Goal: Task Accomplishment & Management: Manage account settings

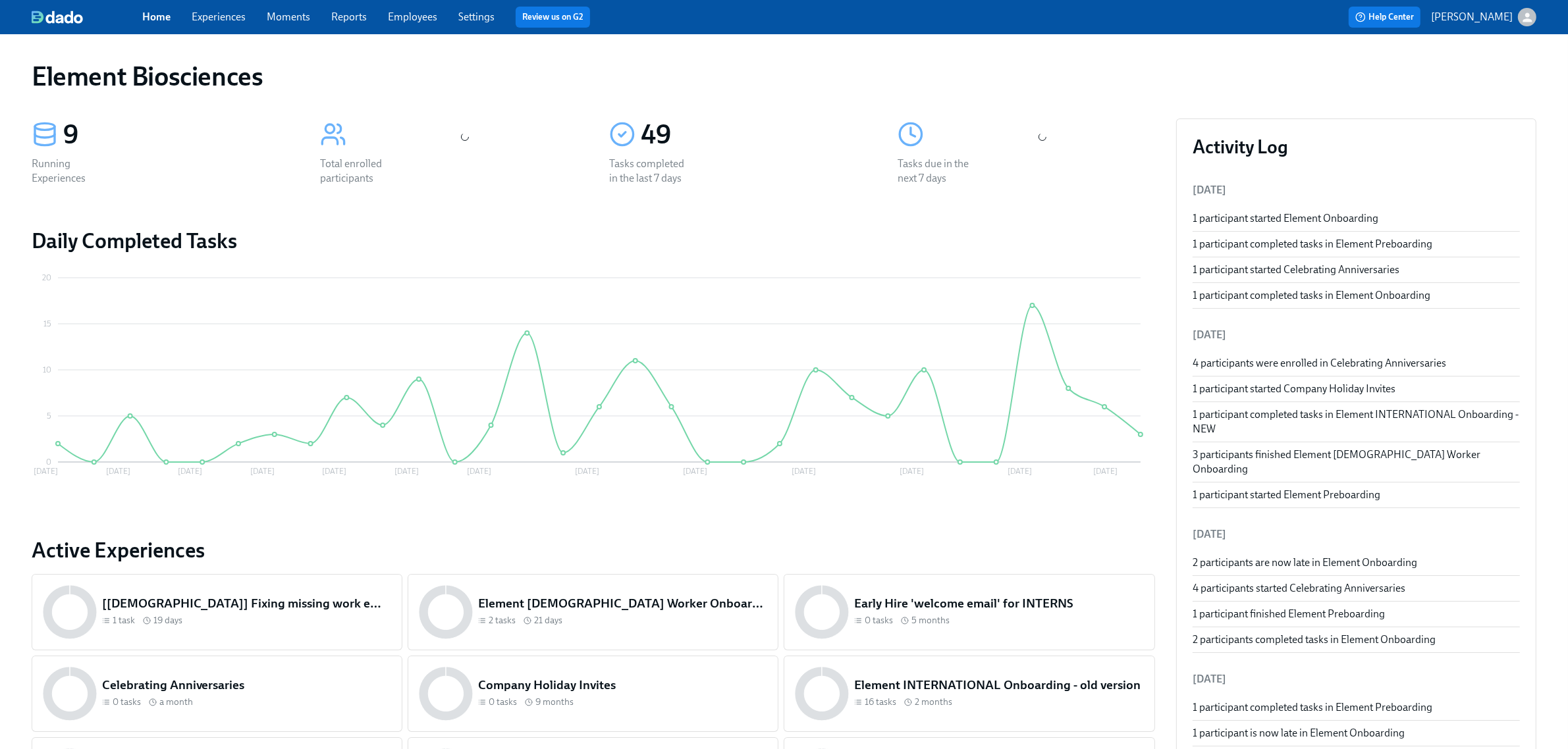
click at [212, 17] on link "Experiences" at bounding box center [218, 16] width 54 height 12
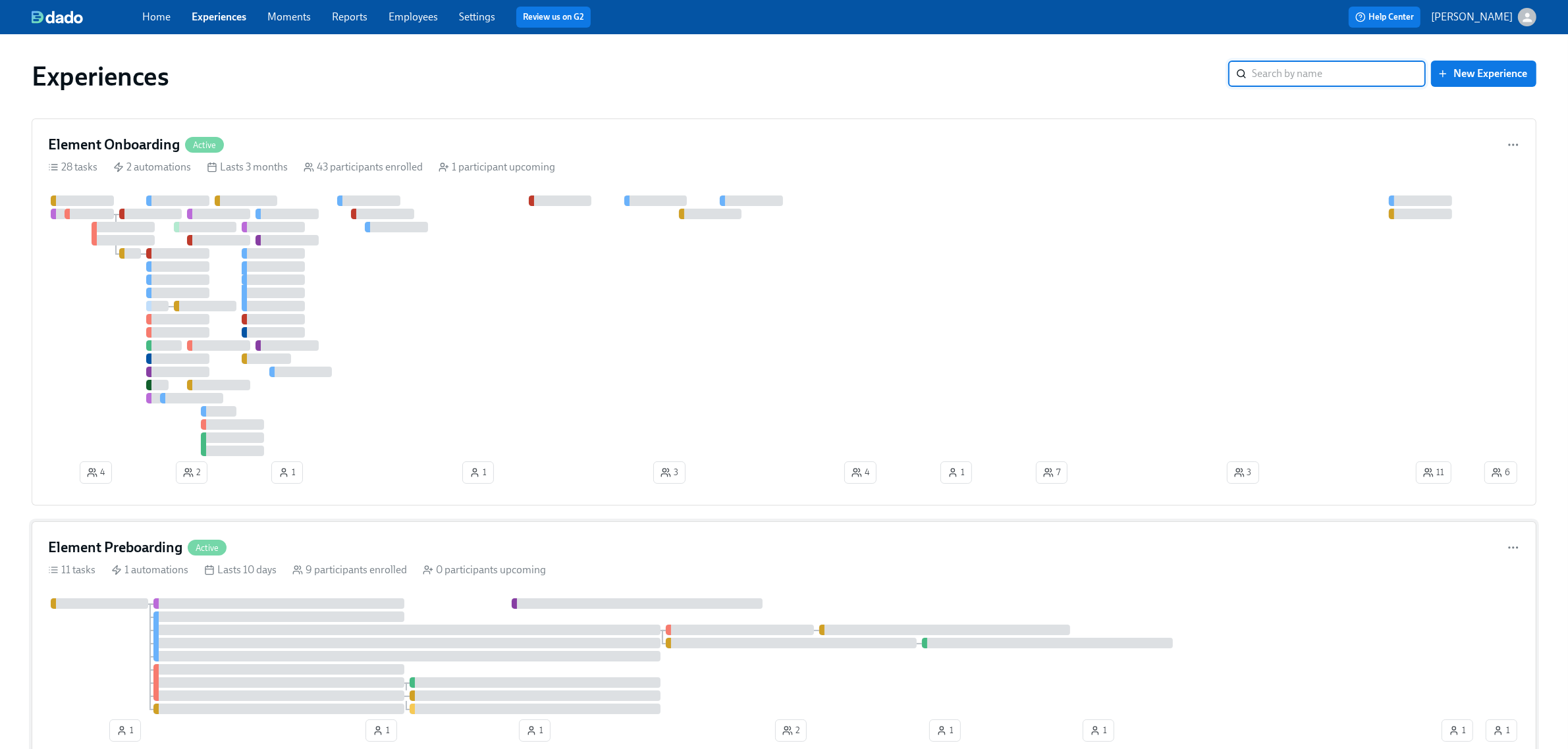
click at [438, 541] on div "Element Preboarding Active" at bounding box center [784, 547] width 1471 height 20
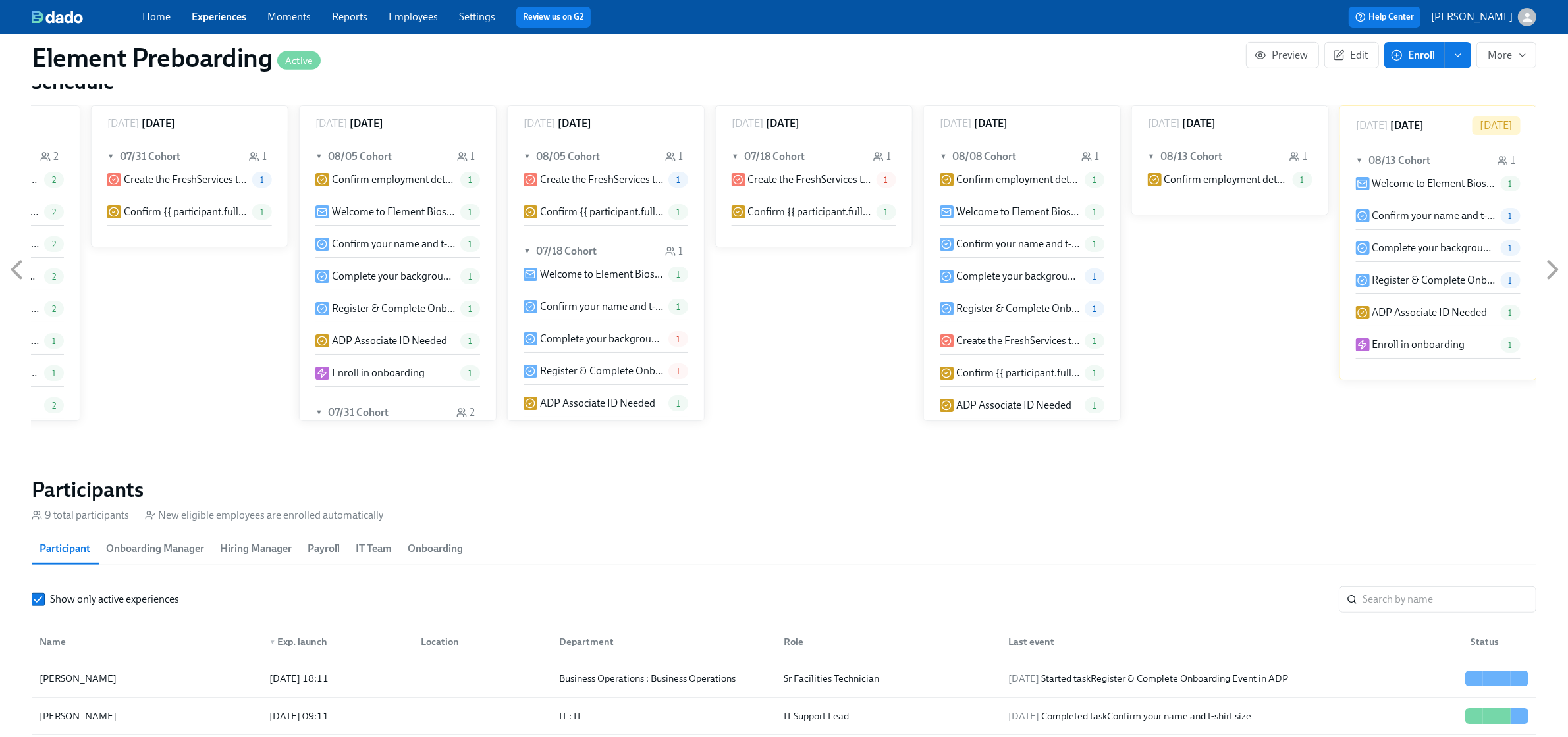
scroll to position [1289, 0]
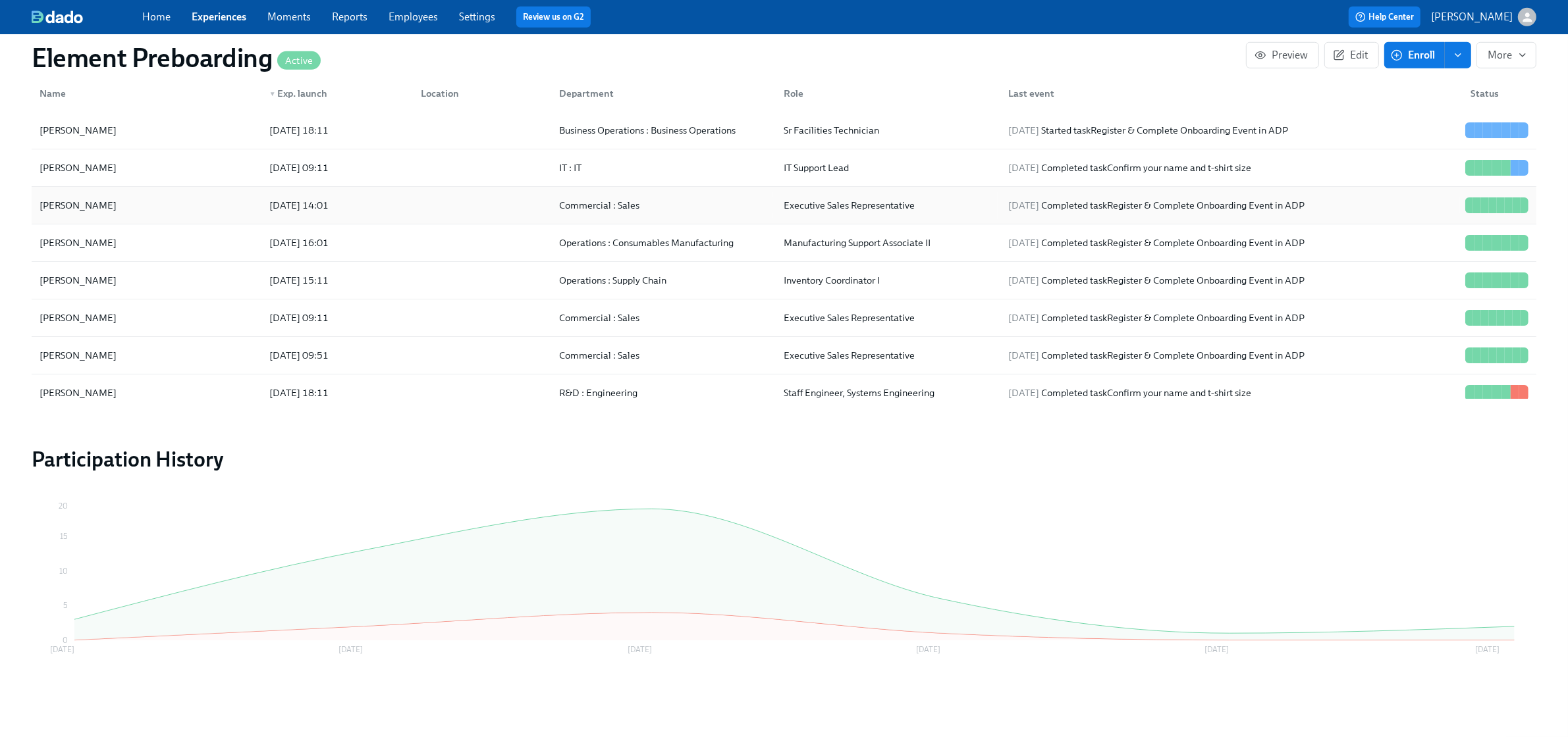
click at [212, 203] on div "[PERSON_NAME]" at bounding box center [146, 206] width 225 height 27
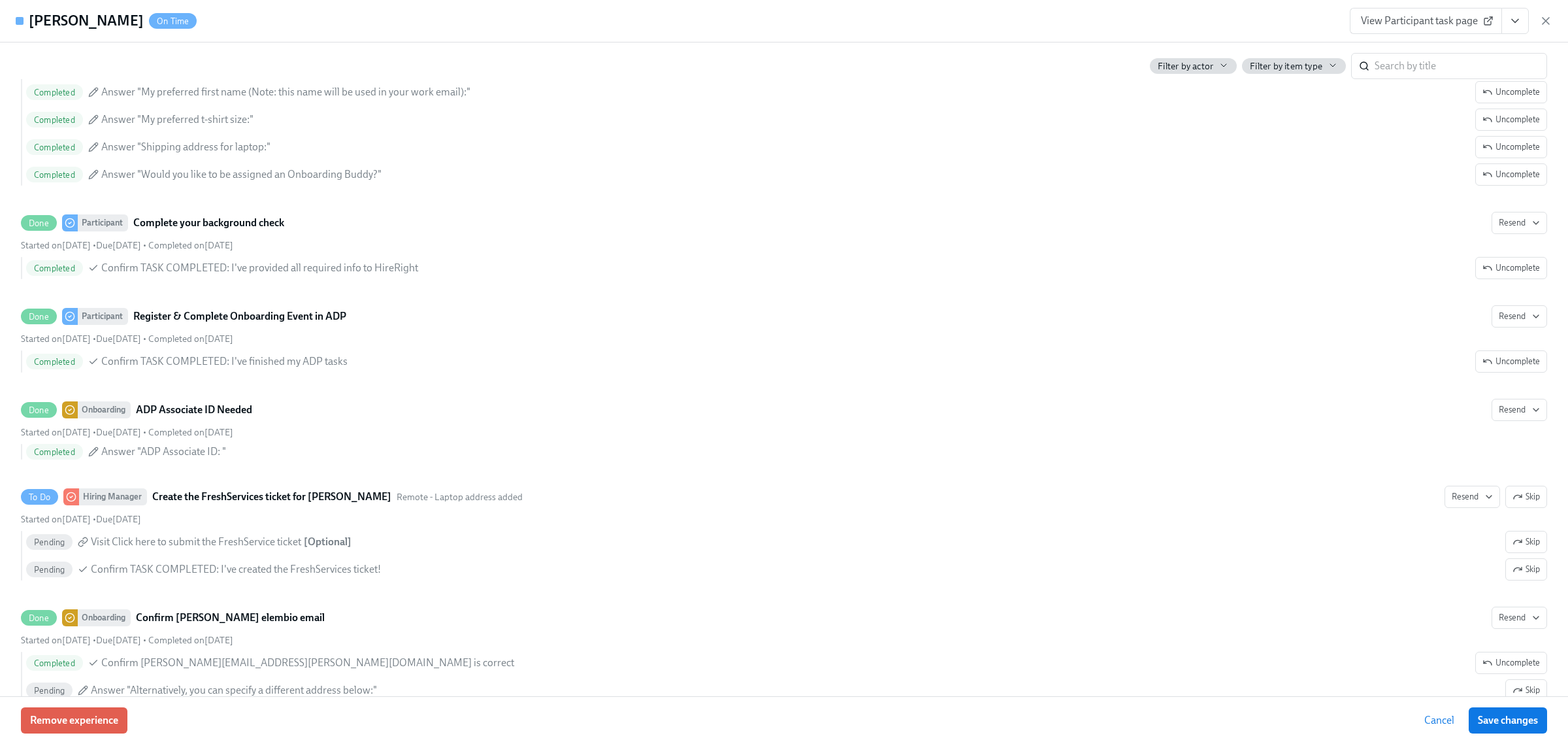
scroll to position [980, 0]
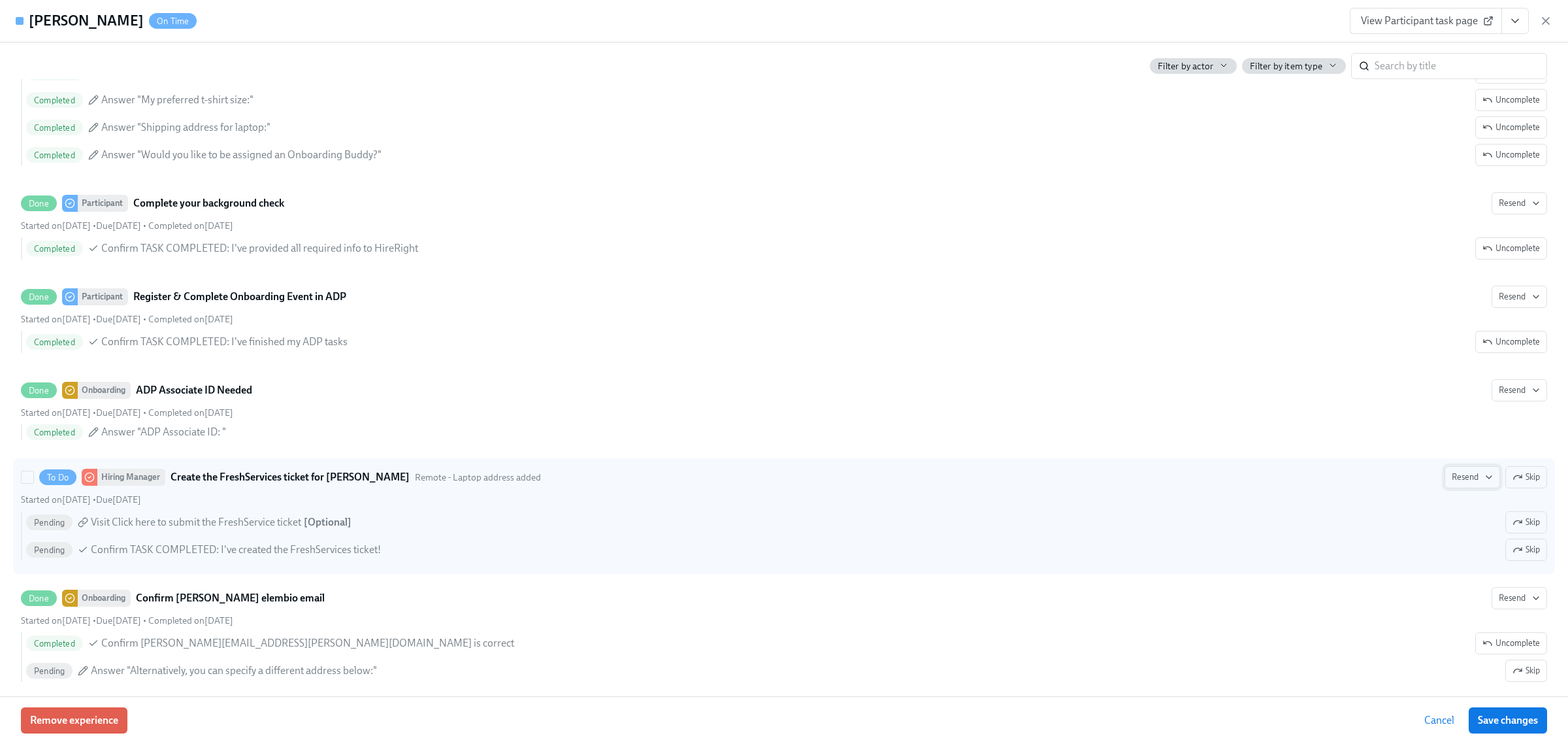
click at [1451, 482] on span "Resend" at bounding box center [1472, 477] width 41 height 13
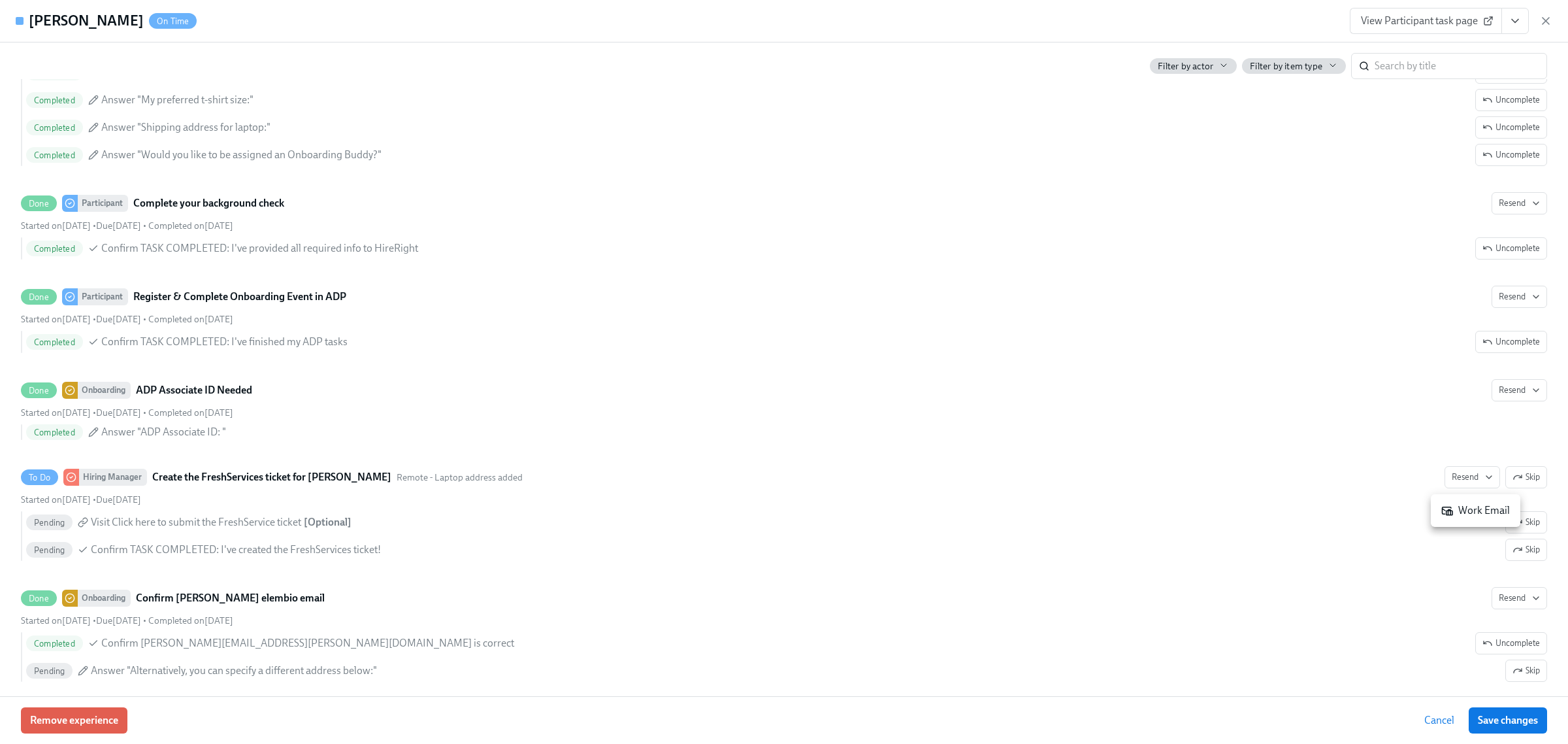
click at [1452, 509] on icon at bounding box center [1447, 510] width 11 height 11
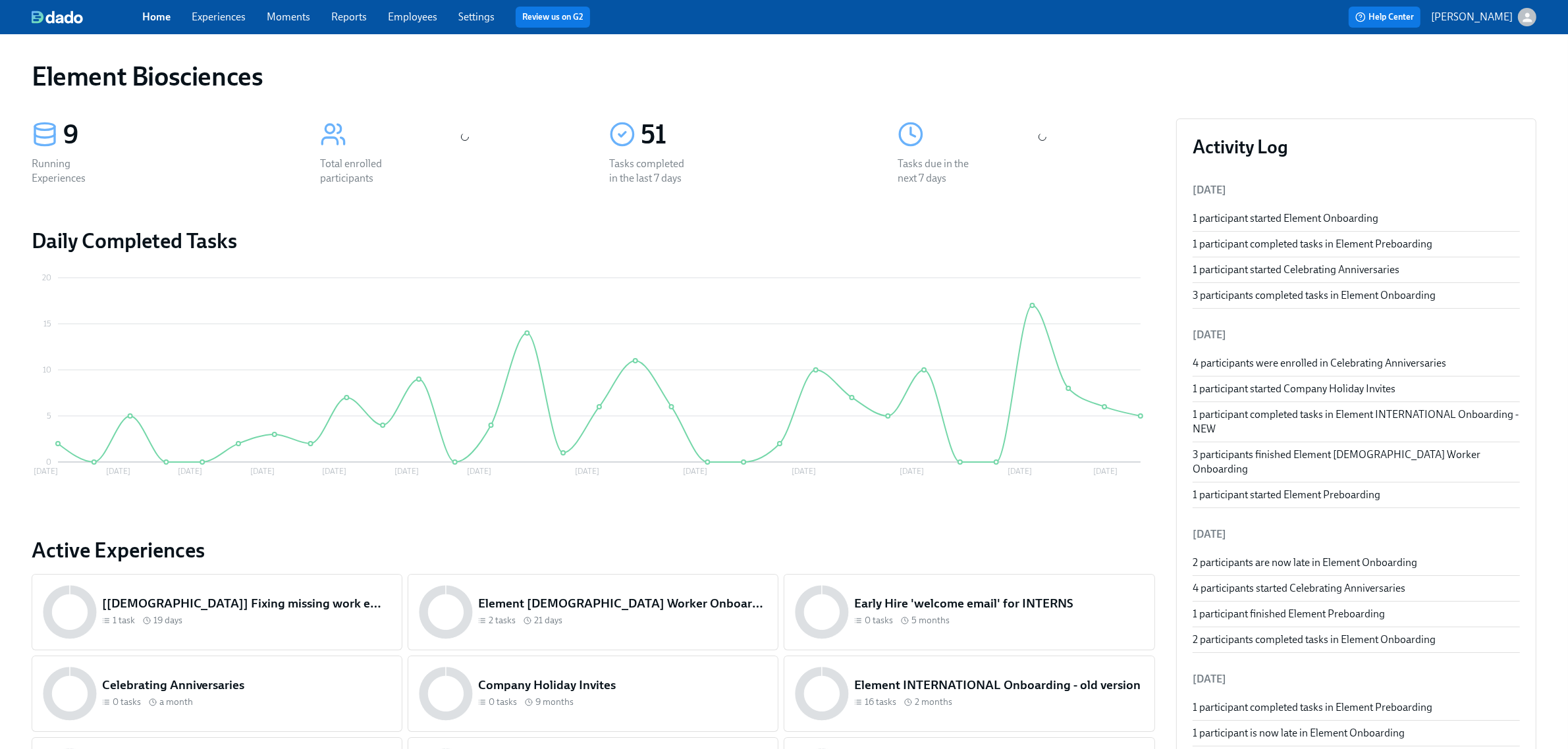
click at [241, 30] on div "Home Experiences Moments Reports Employees Settings Review us on G2 Help Center…" at bounding box center [784, 17] width 1568 height 34
click at [231, 14] on link "Experiences" at bounding box center [218, 16] width 54 height 12
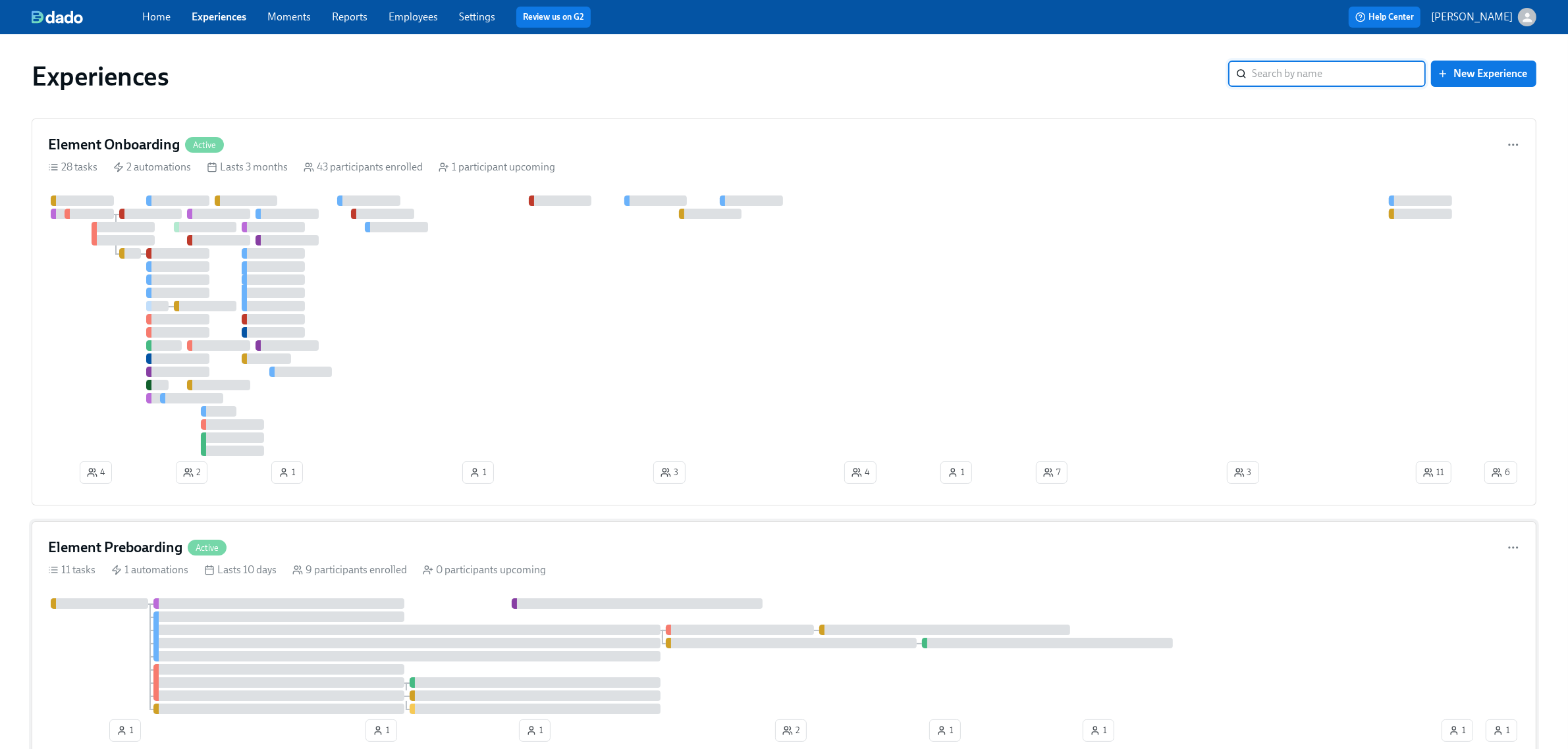
click at [466, 564] on div "0 participants upcoming" at bounding box center [485, 569] width 123 height 14
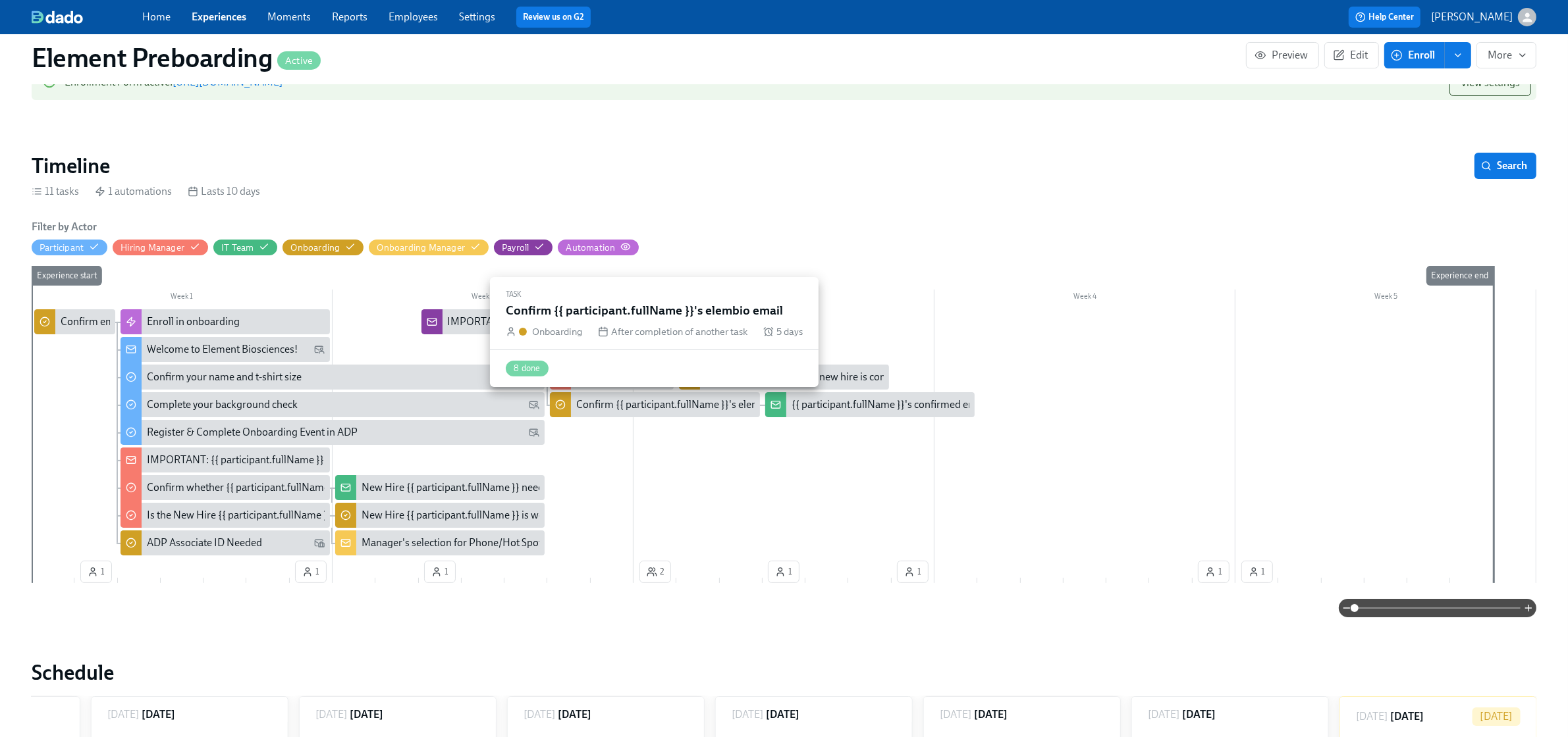
scroll to position [165, 0]
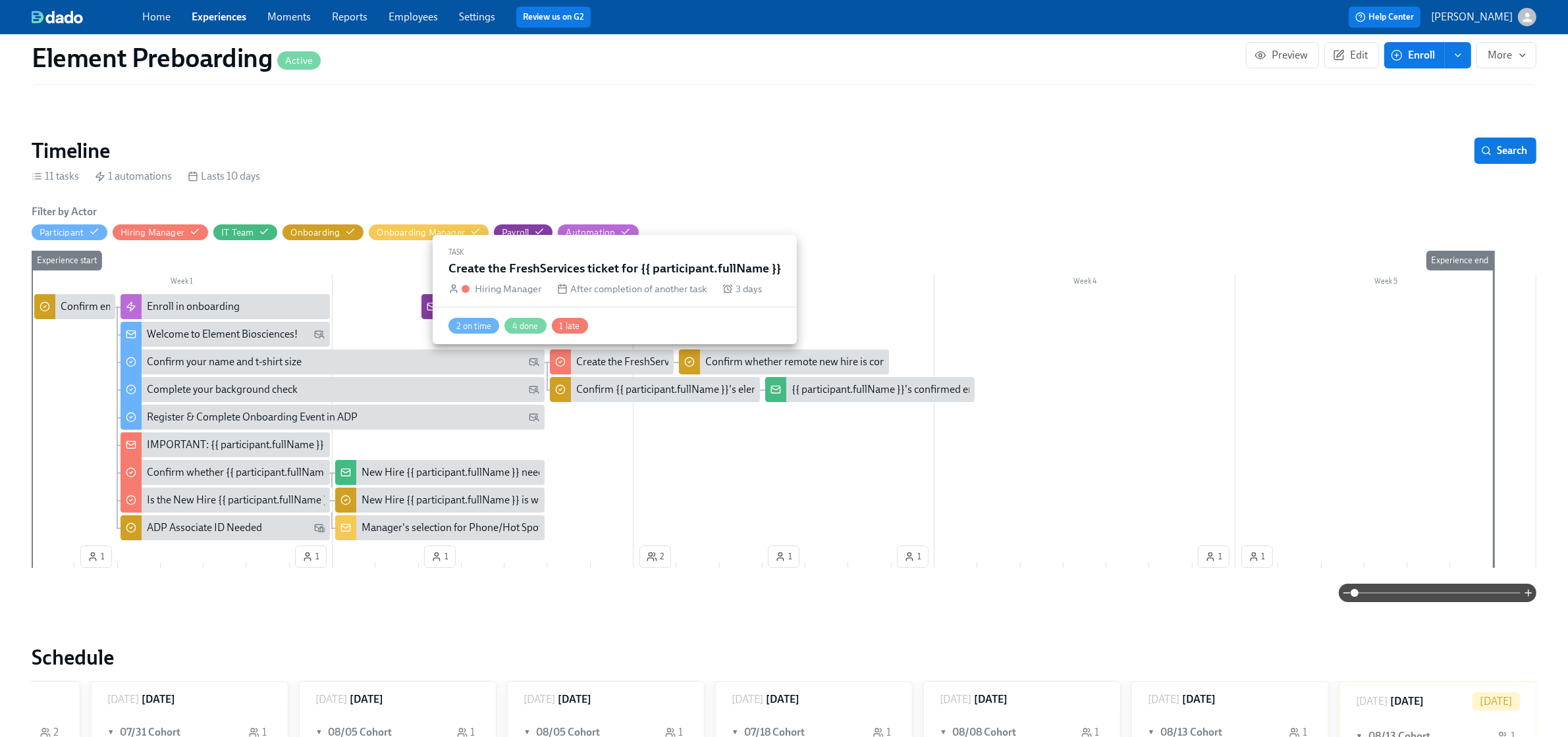
click at [647, 358] on div "Create the FreshServices ticket for {{ participant.fullName }}" at bounding box center [709, 361] width 267 height 14
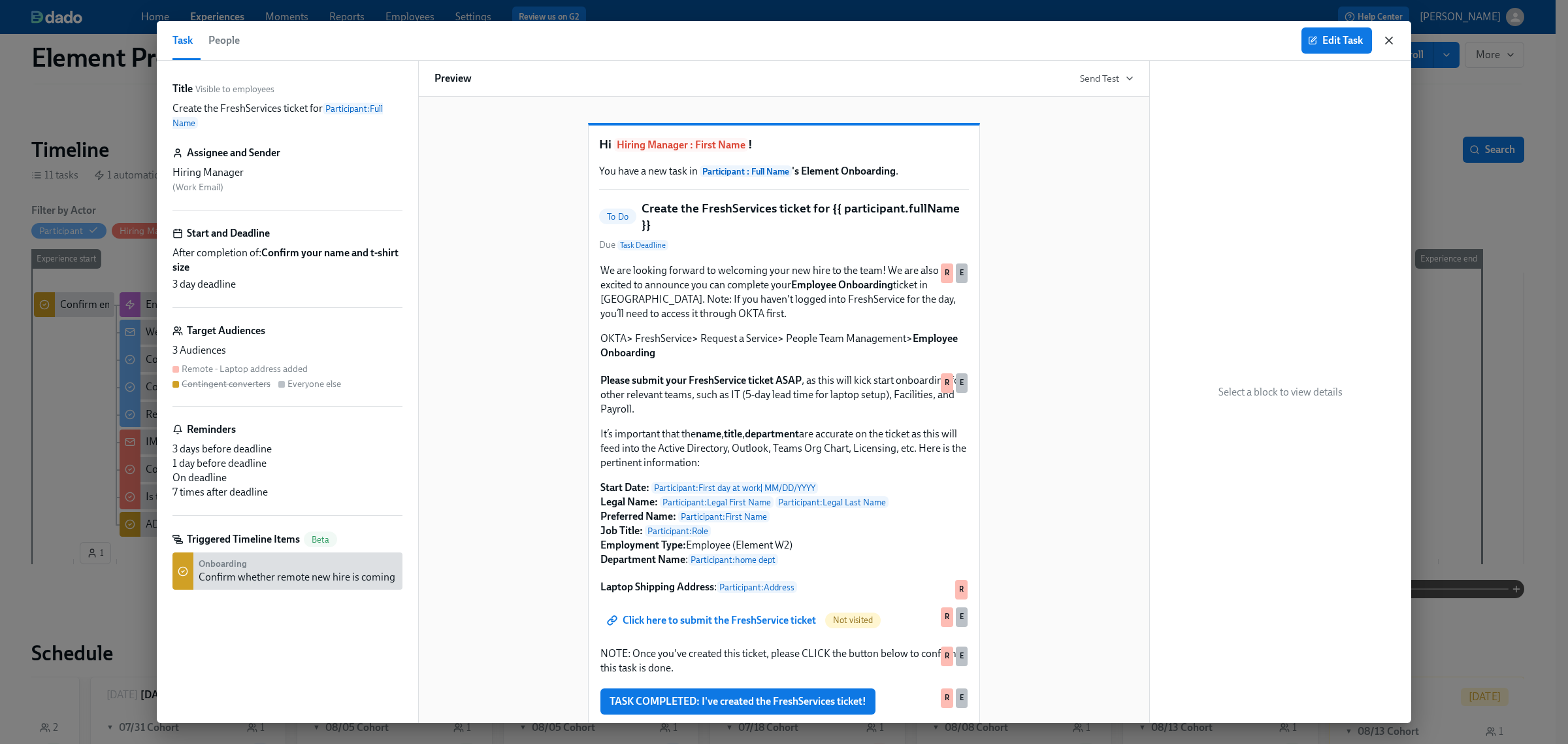
click at [1385, 40] on icon "button" at bounding box center [1389, 40] width 13 height 13
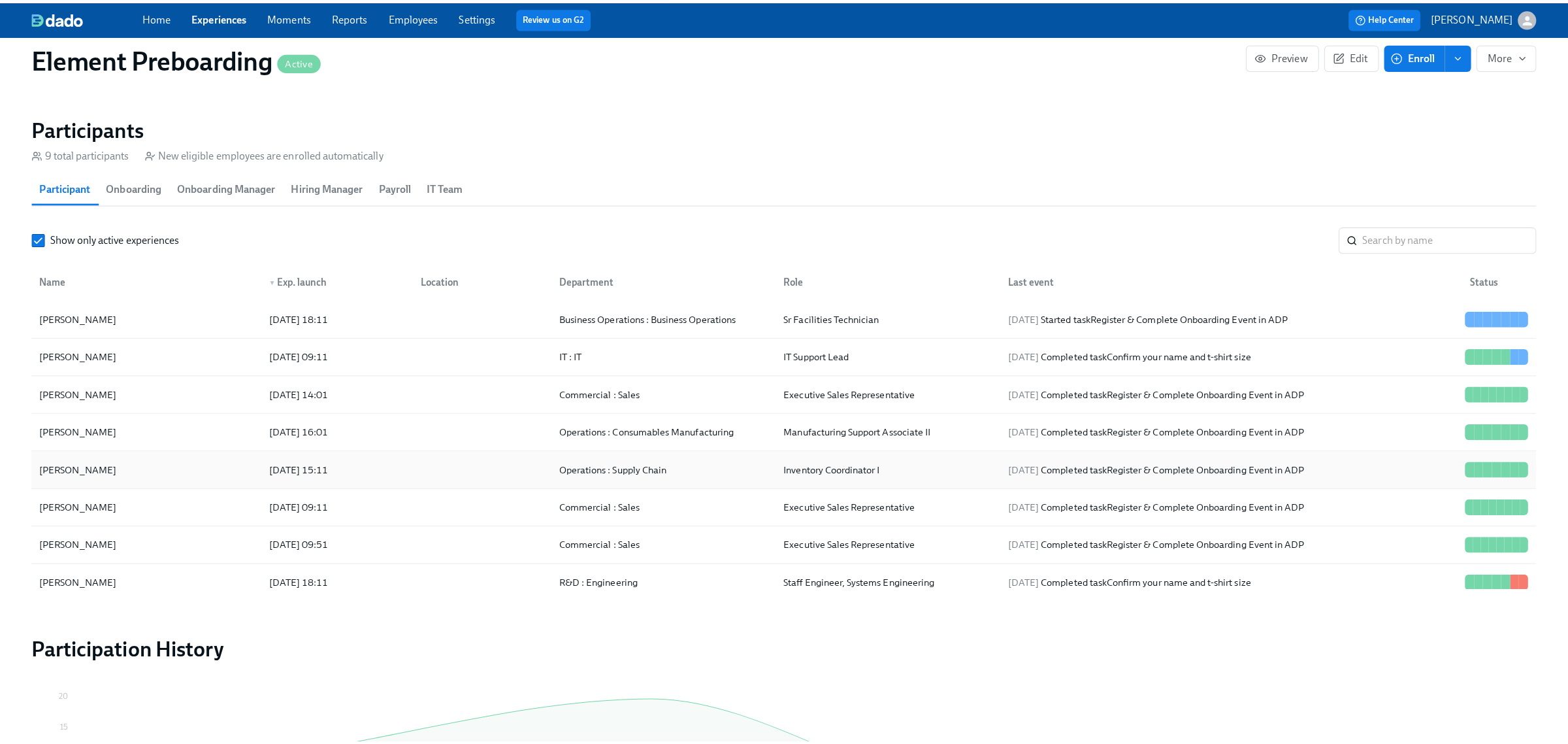
scroll to position [1144, 0]
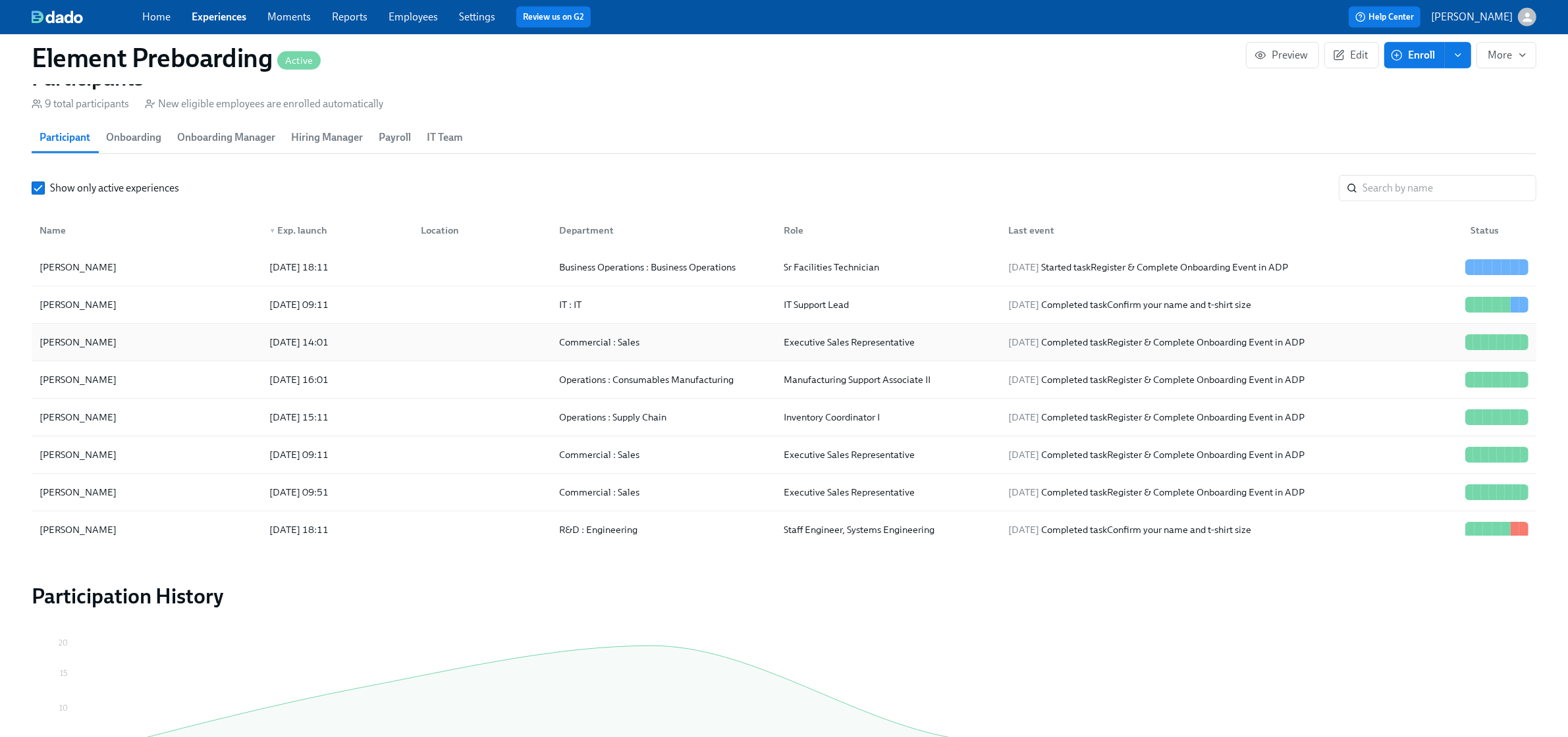
click at [152, 335] on div "[PERSON_NAME]" at bounding box center [146, 342] width 225 height 27
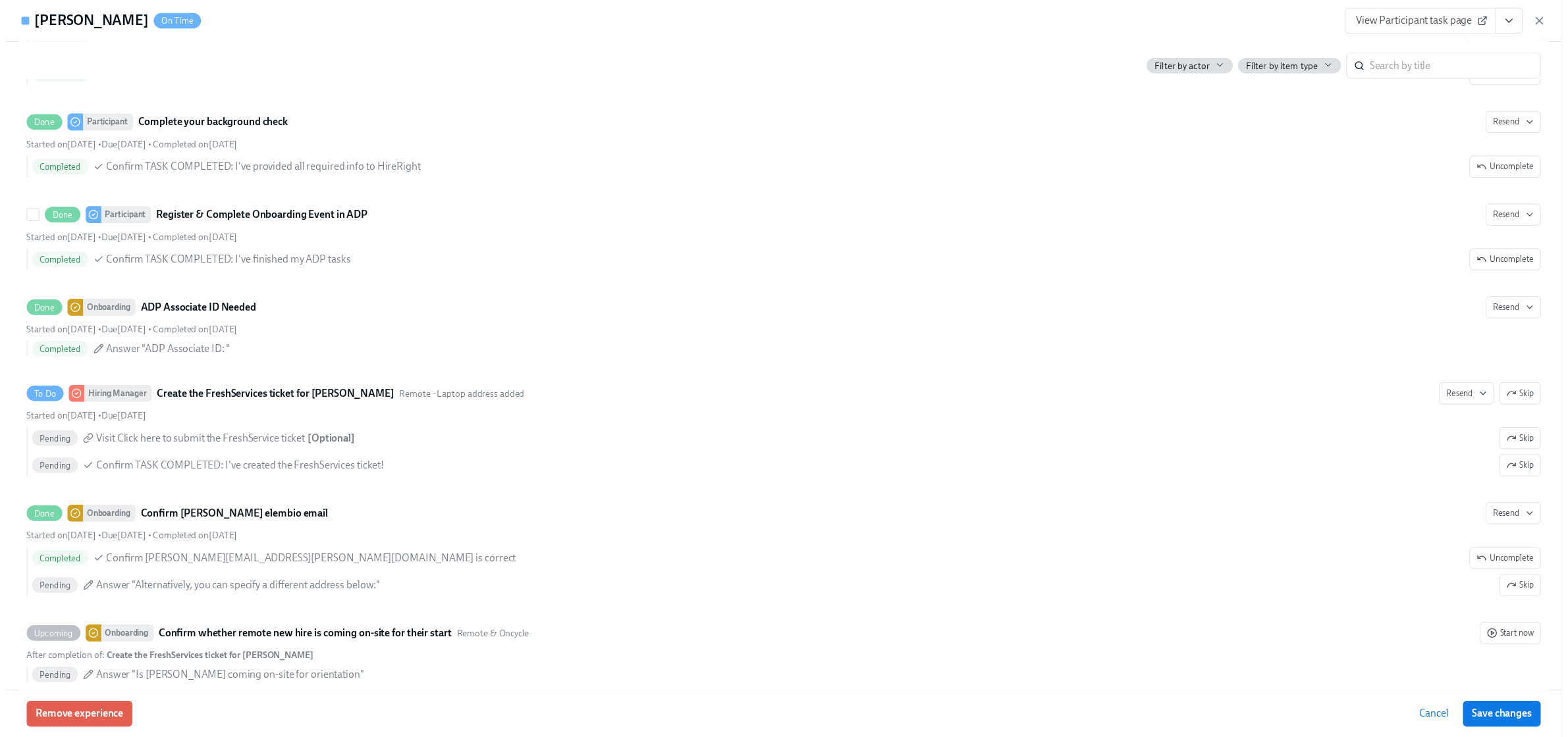
scroll to position [1070, 0]
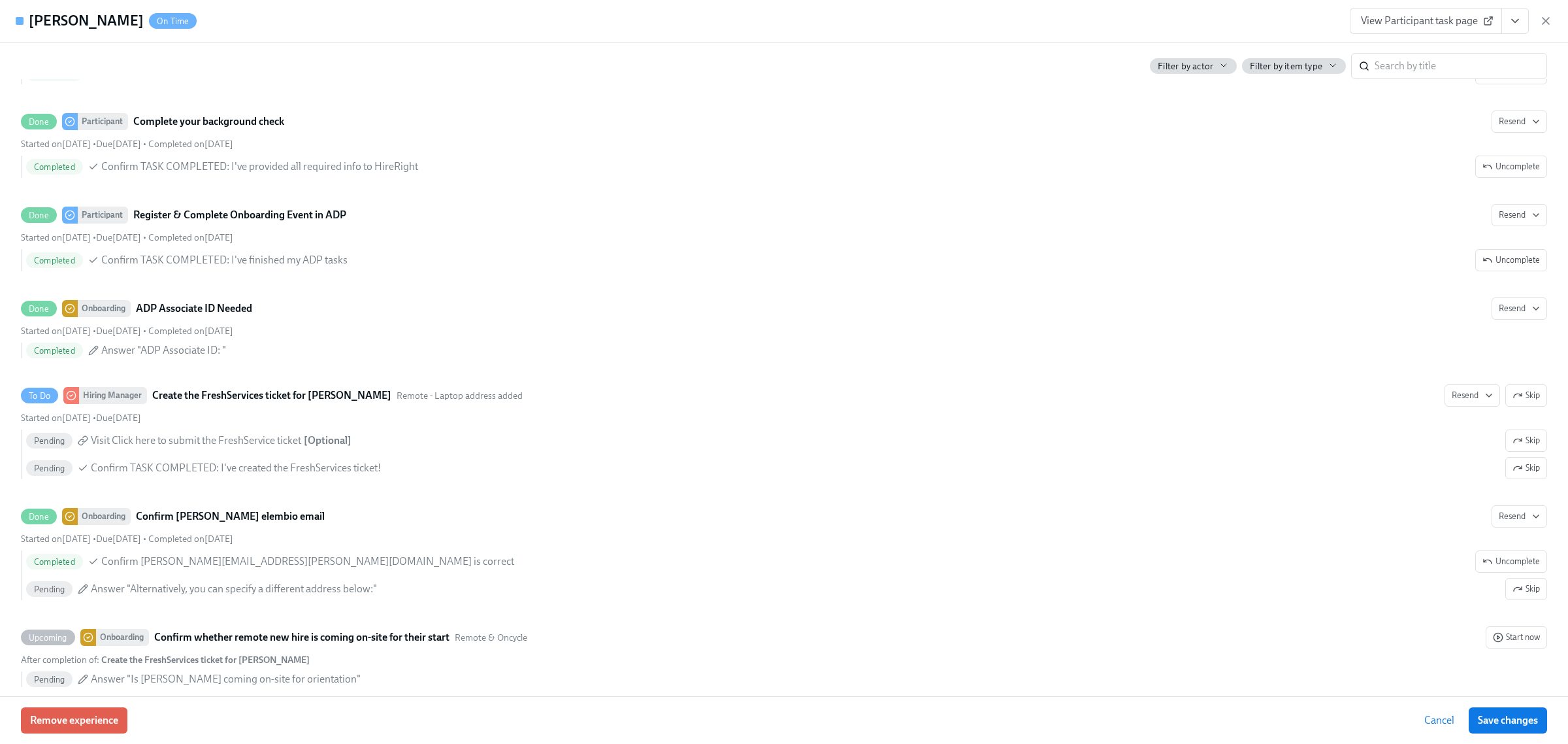
click at [1539, 18] on icon "button" at bounding box center [1545, 21] width 13 height 13
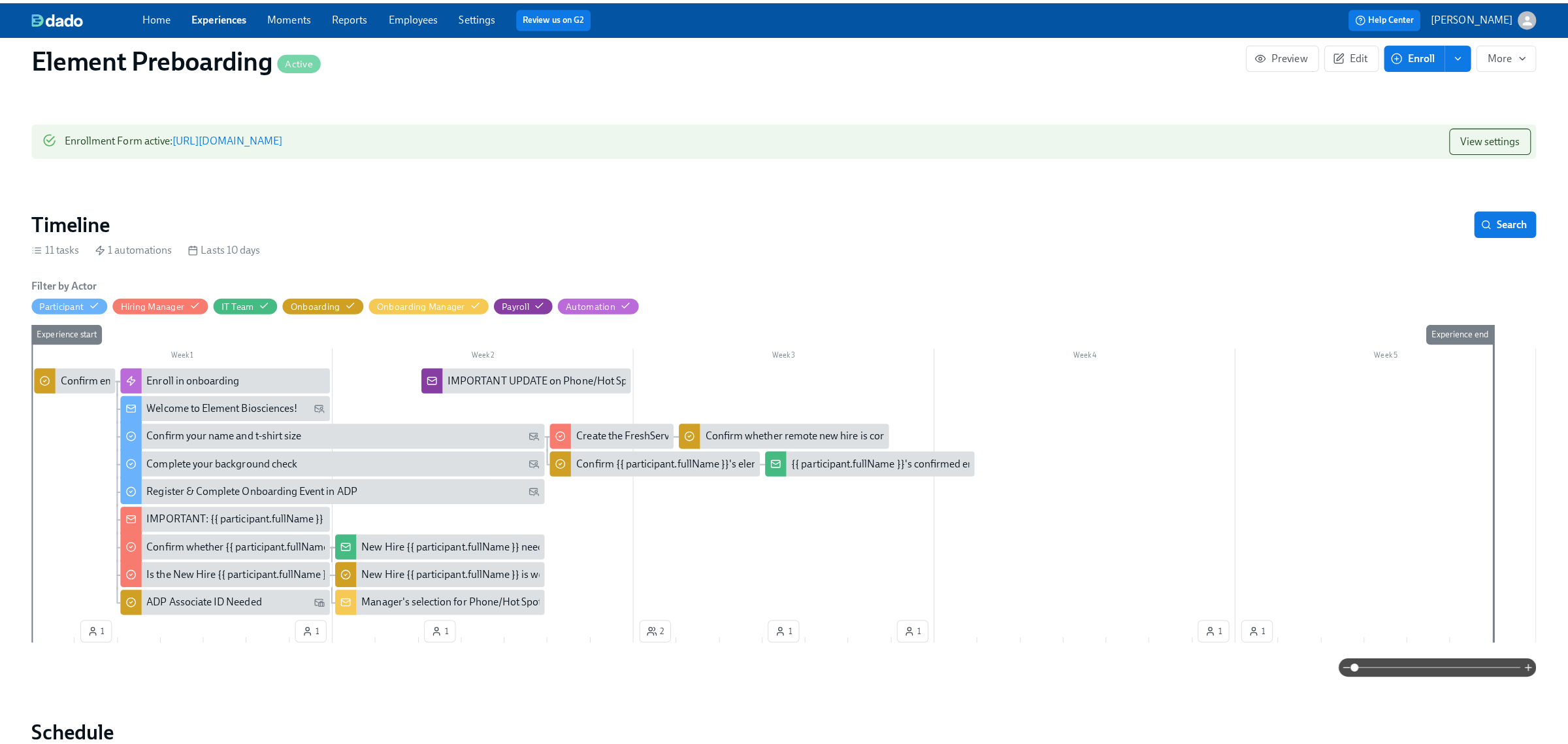
scroll to position [82, 0]
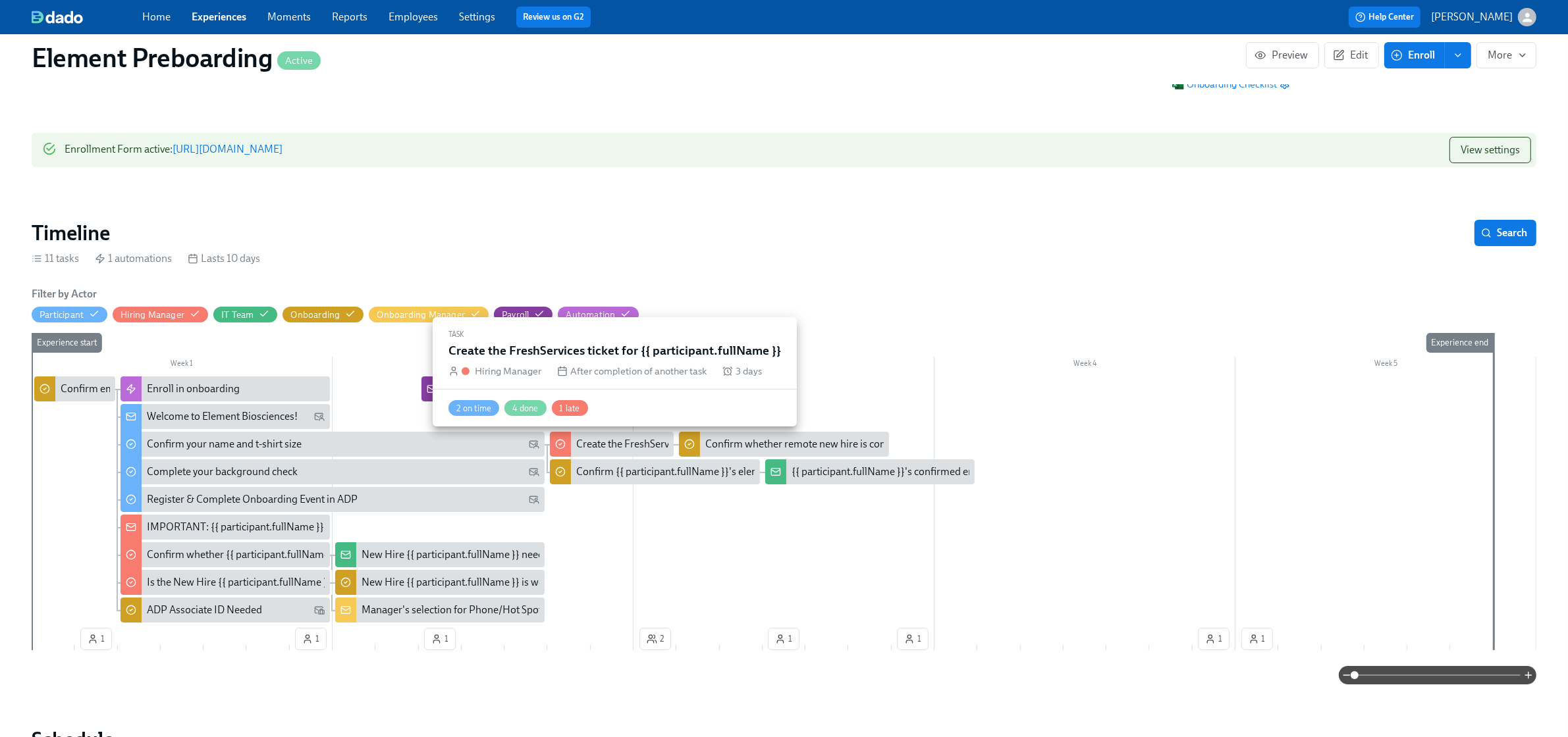
click at [627, 442] on div "Create the FreshServices ticket for {{ participant.fullName }}" at bounding box center [709, 444] width 267 height 14
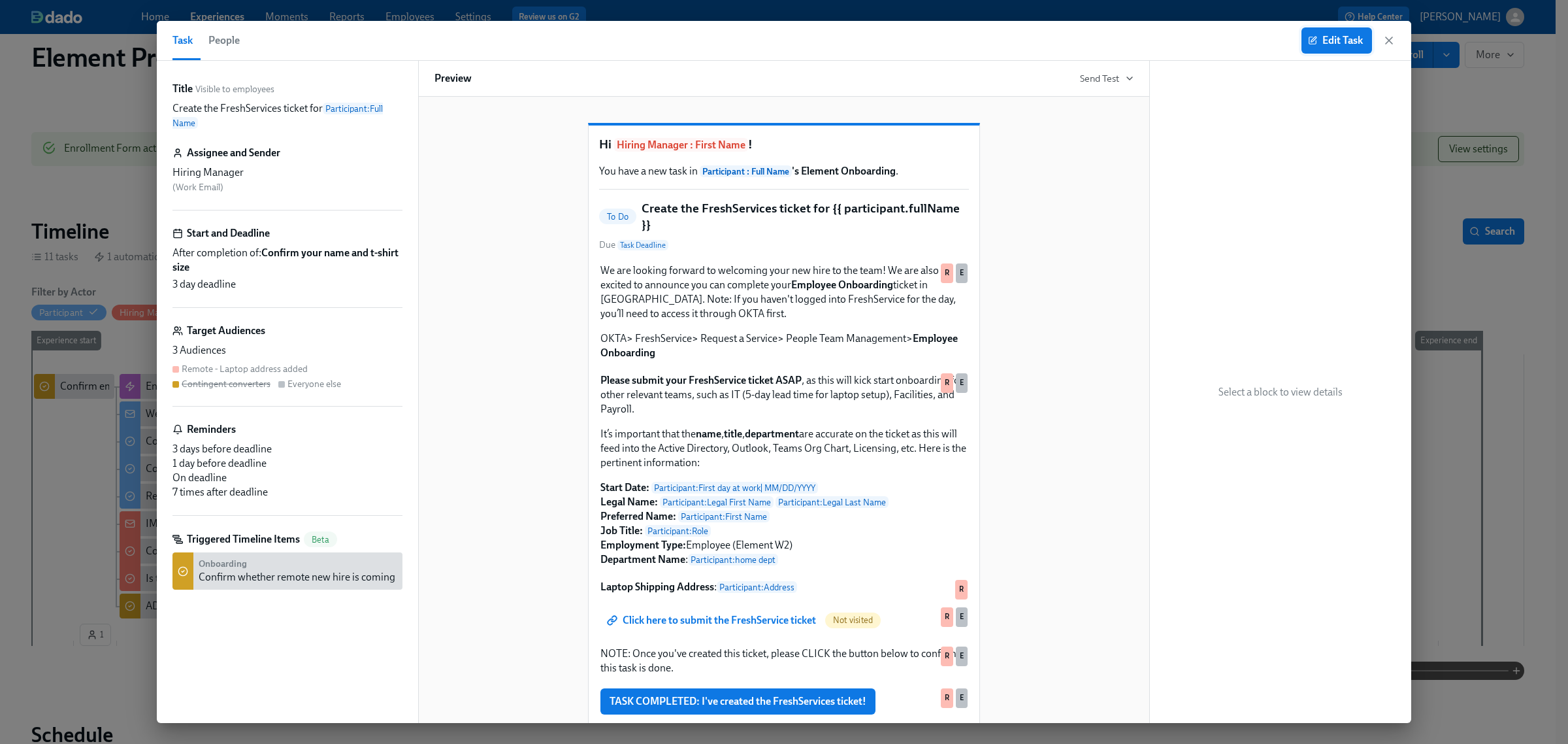
click at [1334, 38] on span "Edit Task" at bounding box center [1336, 40] width 53 height 13
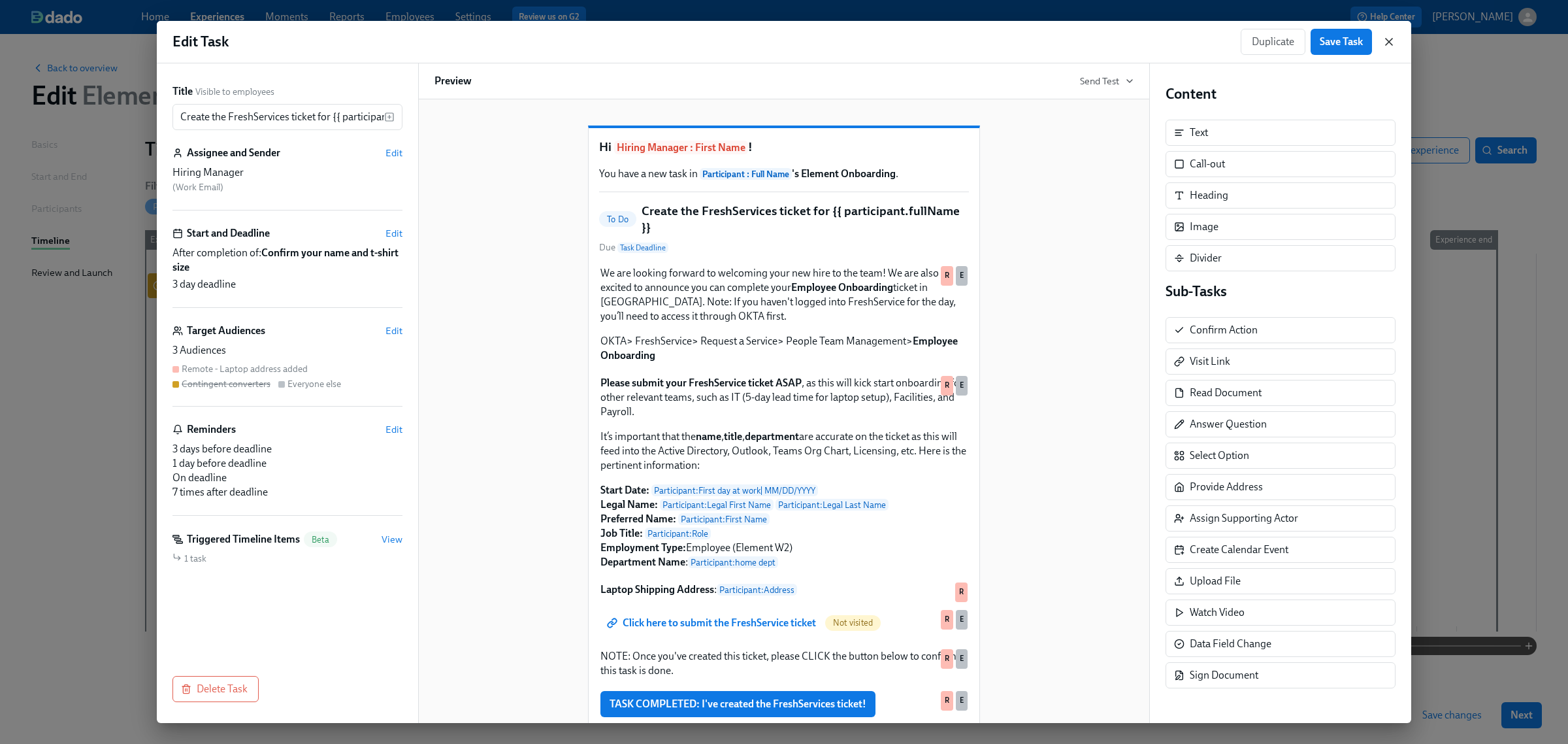
click at [1385, 40] on icon "button" at bounding box center [1389, 41] width 13 height 13
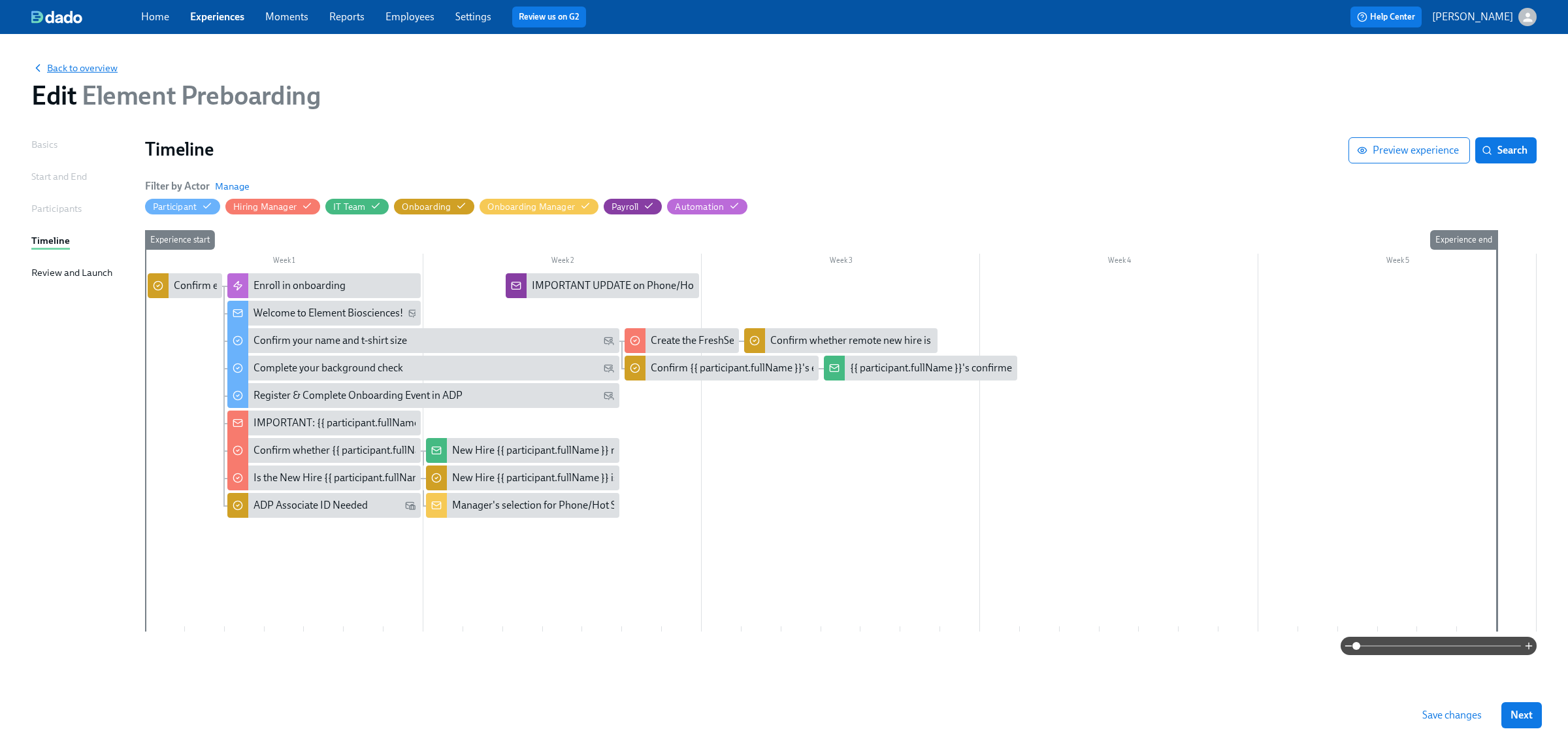
click at [80, 65] on span "Back to overview" at bounding box center [74, 68] width 87 height 13
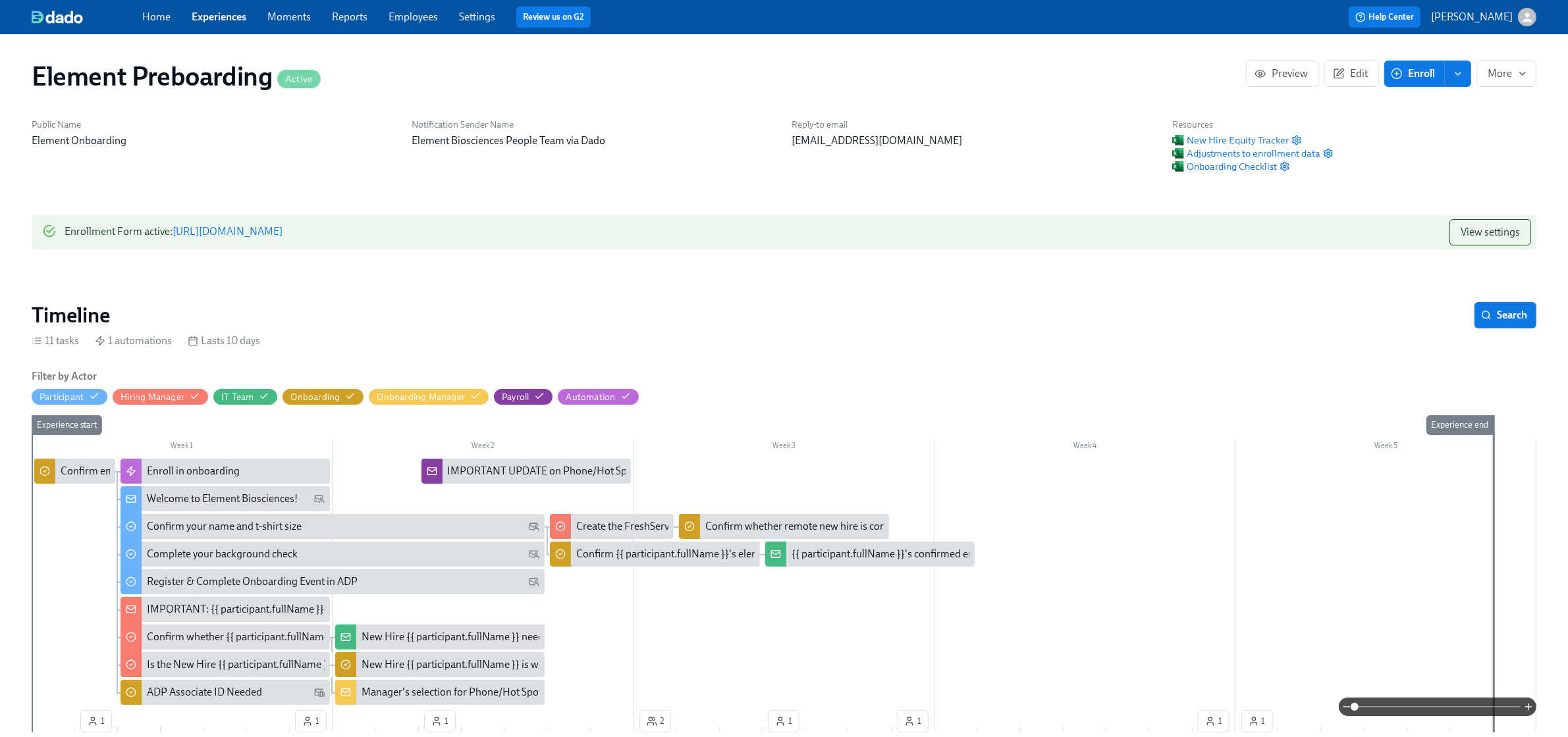
scroll to position [0, 1605]
